Goal: Book appointment/travel/reservation

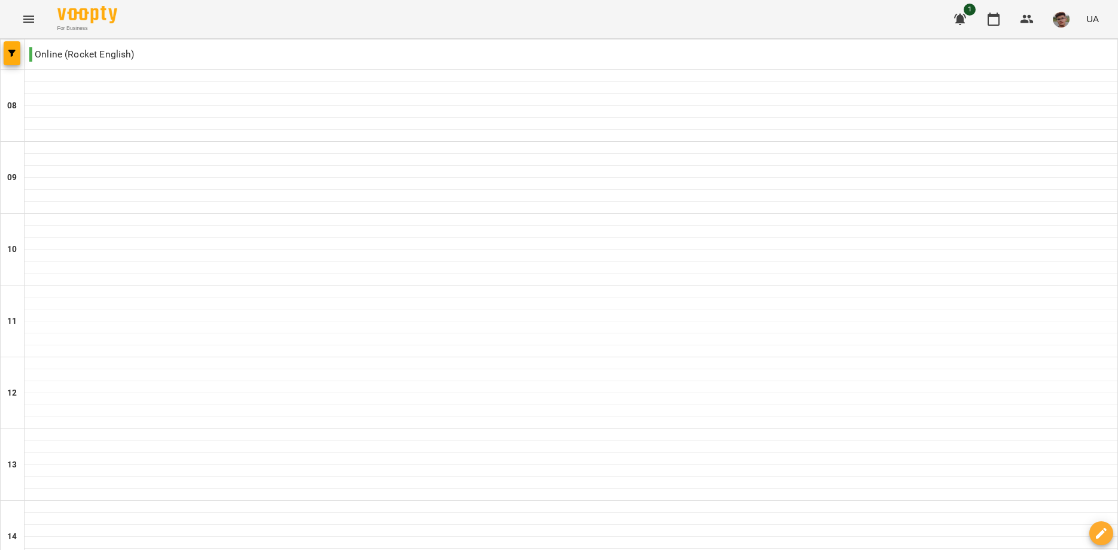
scroll to position [468, 0]
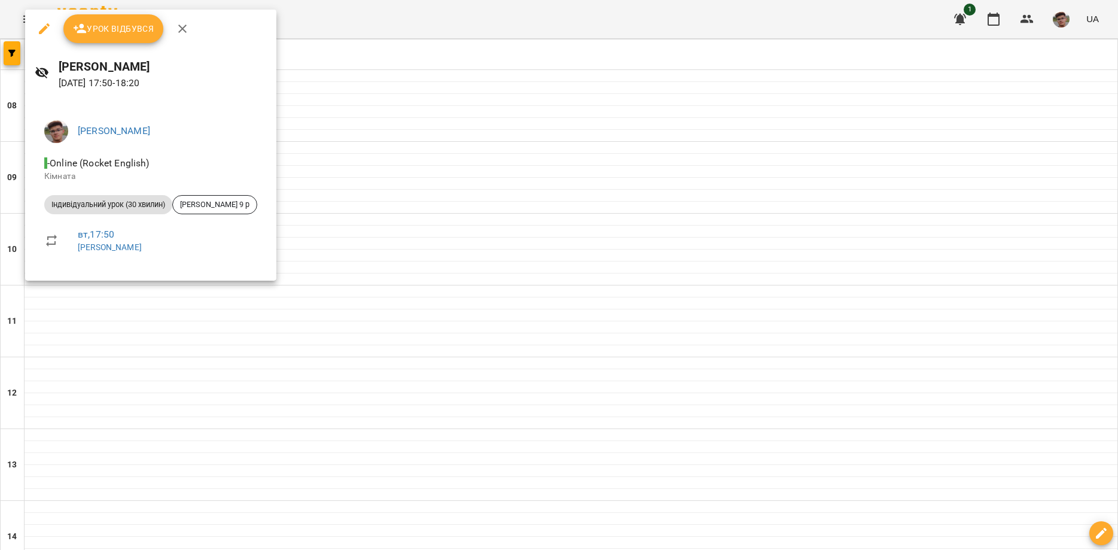
click at [180, 20] on button "button" at bounding box center [182, 28] width 29 height 29
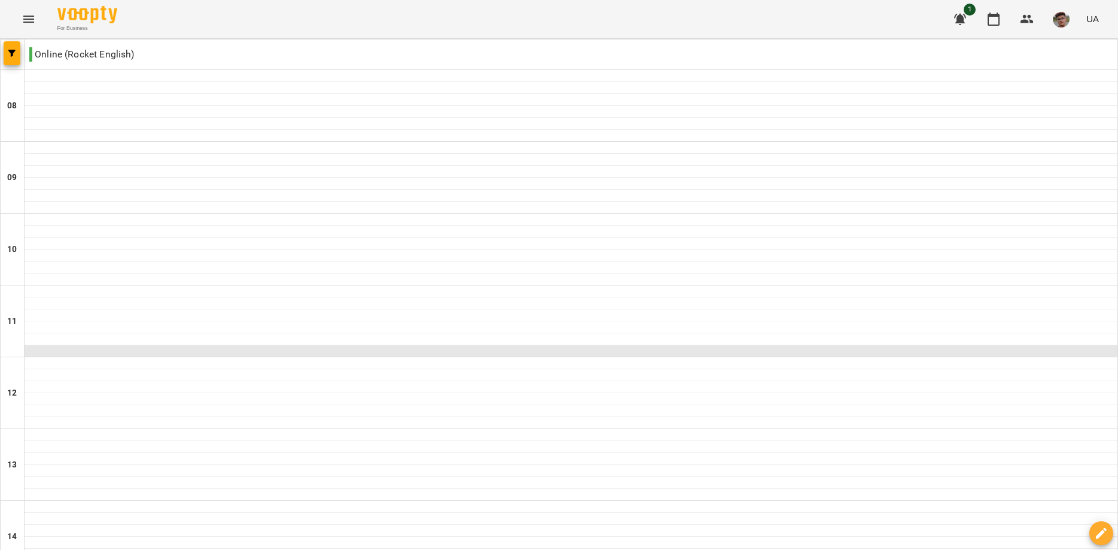
scroll to position [545, 0]
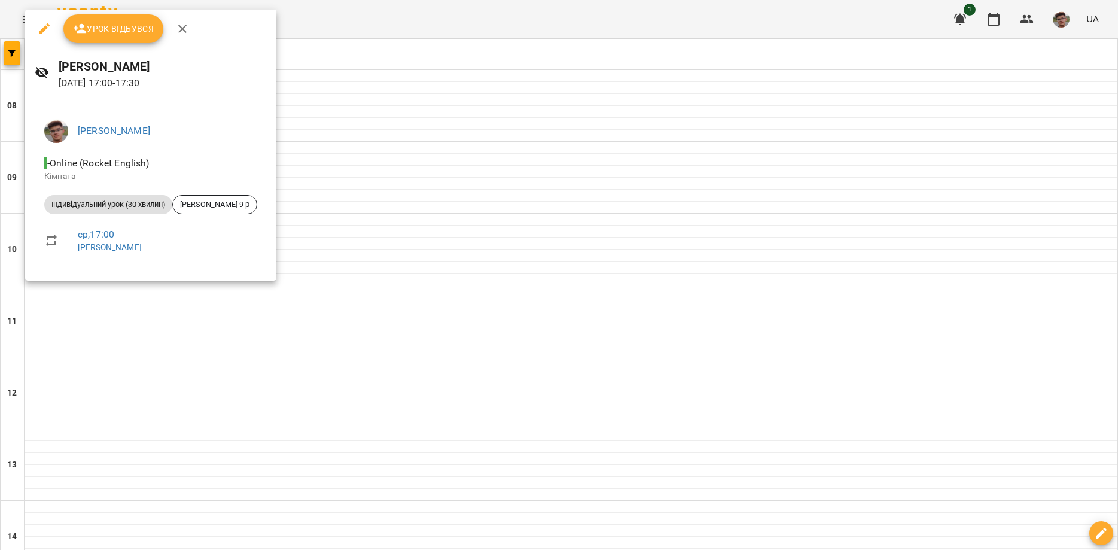
click at [181, 26] on icon "button" at bounding box center [182, 29] width 14 height 14
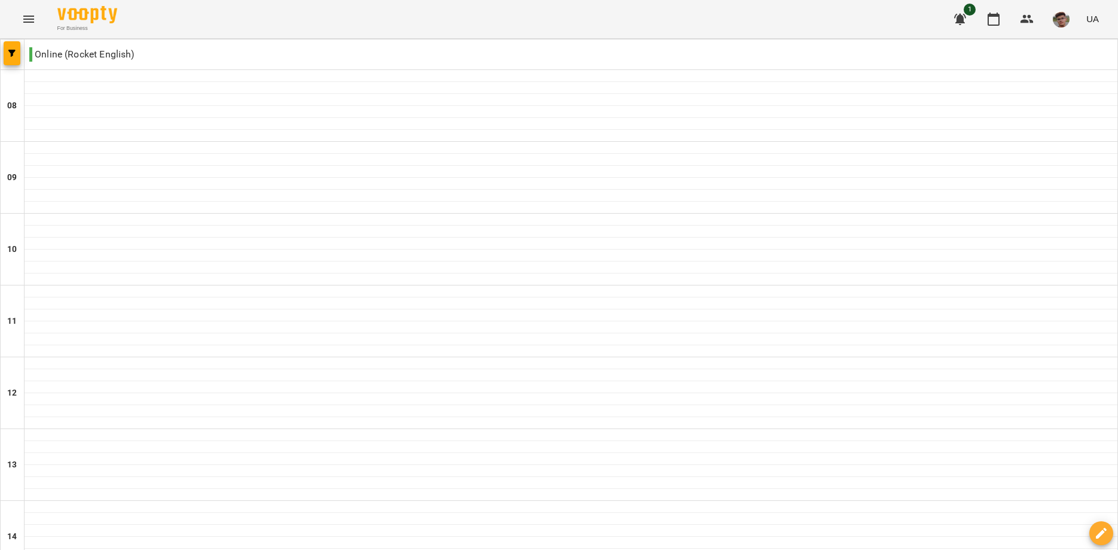
scroll to position [264, 0]
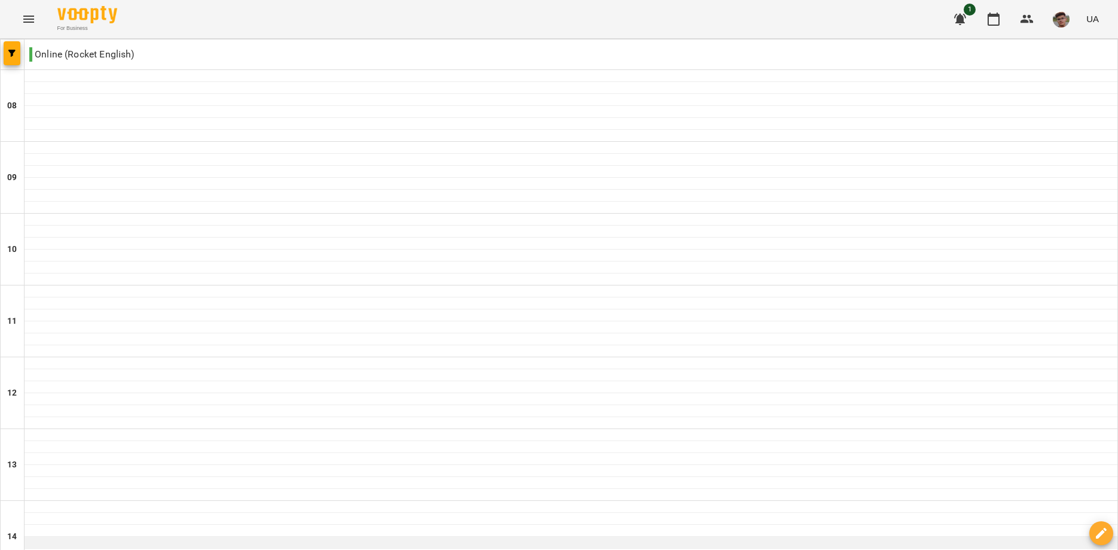
scroll to position [332, 0]
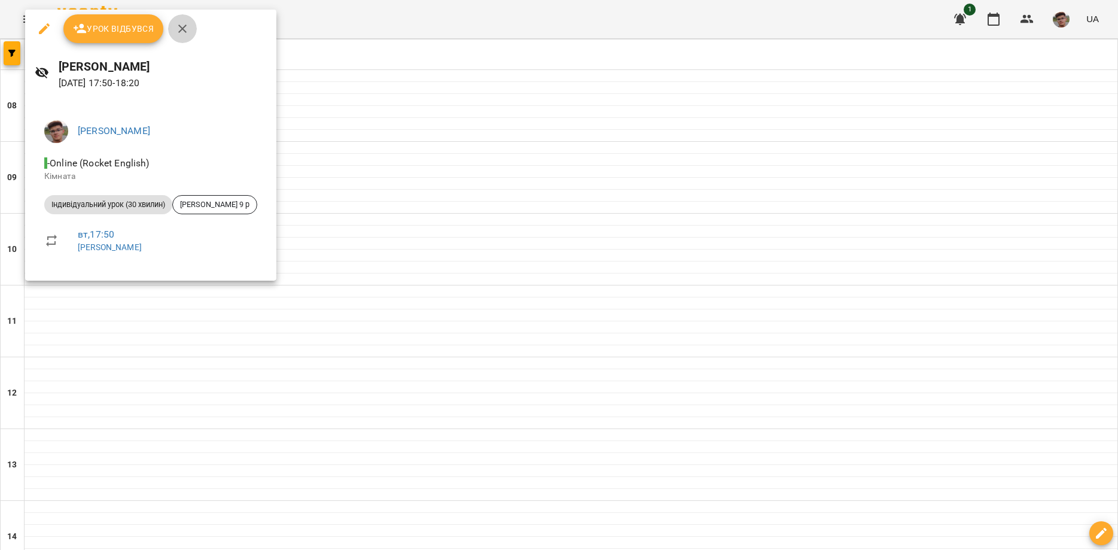
click at [185, 28] on icon "button" at bounding box center [182, 29] width 14 height 14
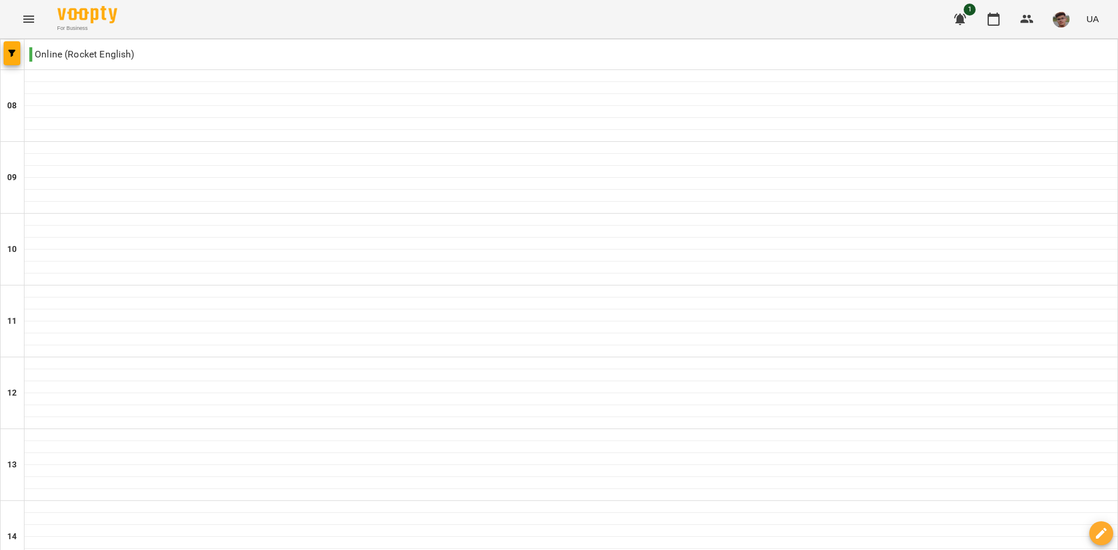
scroll to position [605, 0]
